Goal: Find specific page/section: Find specific page/section

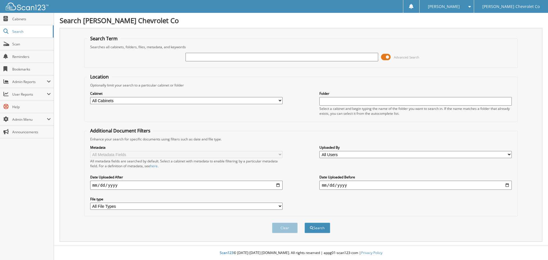
click at [273, 60] on input "text" at bounding box center [281, 57] width 192 height 9
type input "25t149"
click at [304, 223] on button "Search" at bounding box center [317, 228] width 26 height 11
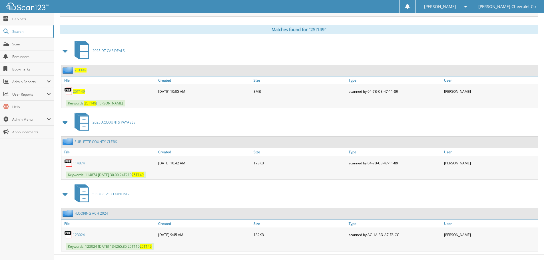
scroll to position [228, 0]
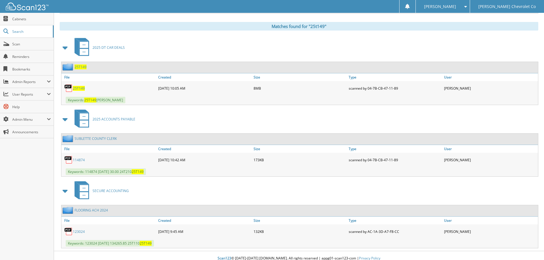
click at [80, 90] on span "25T149" at bounding box center [79, 88] width 12 height 5
click at [27, 19] on span "Cabinets" at bounding box center [31, 19] width 39 height 5
